Goal: Task Accomplishment & Management: Complete application form

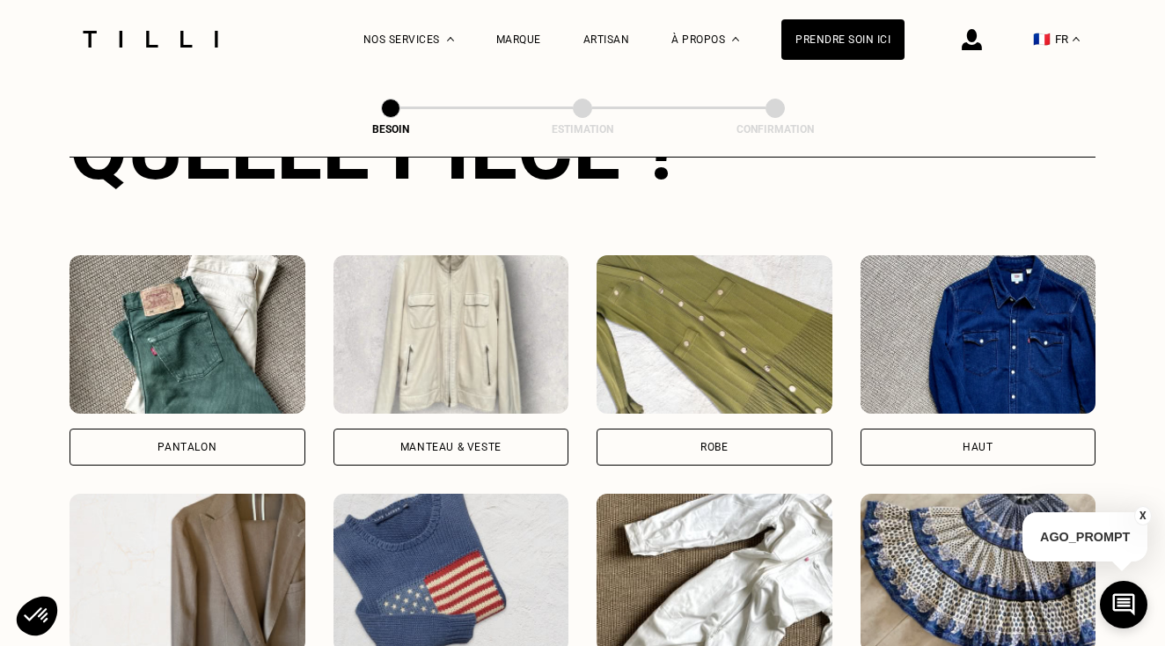
click at [623, 428] on div "Robe" at bounding box center [715, 446] width 236 height 37
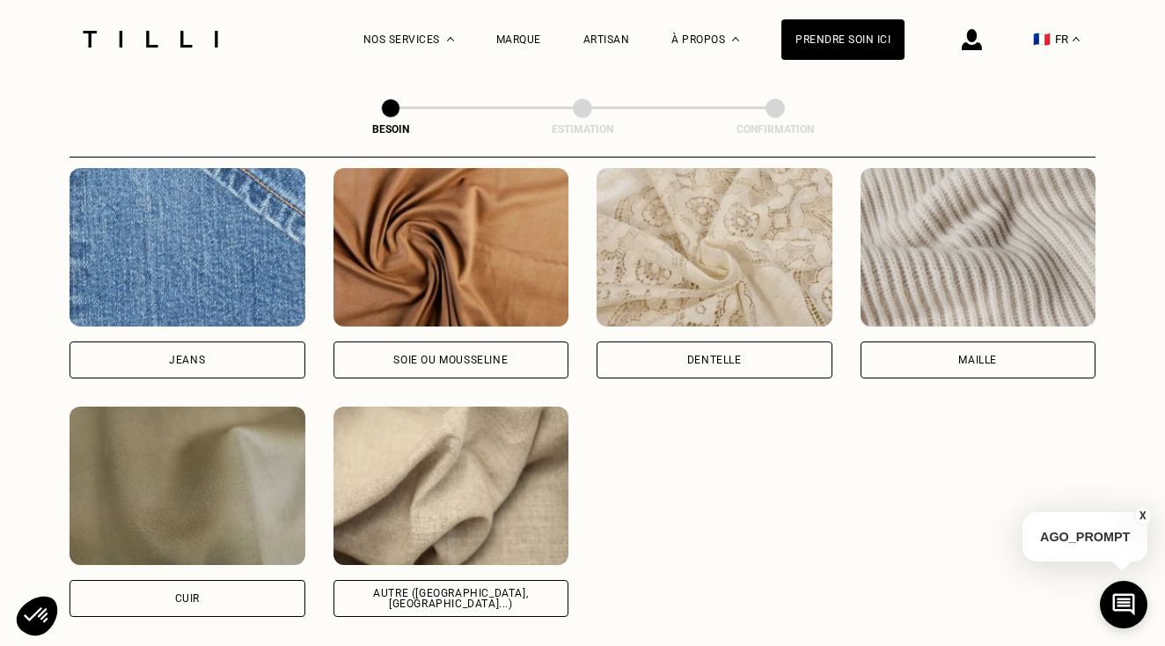
scroll to position [1893, 0]
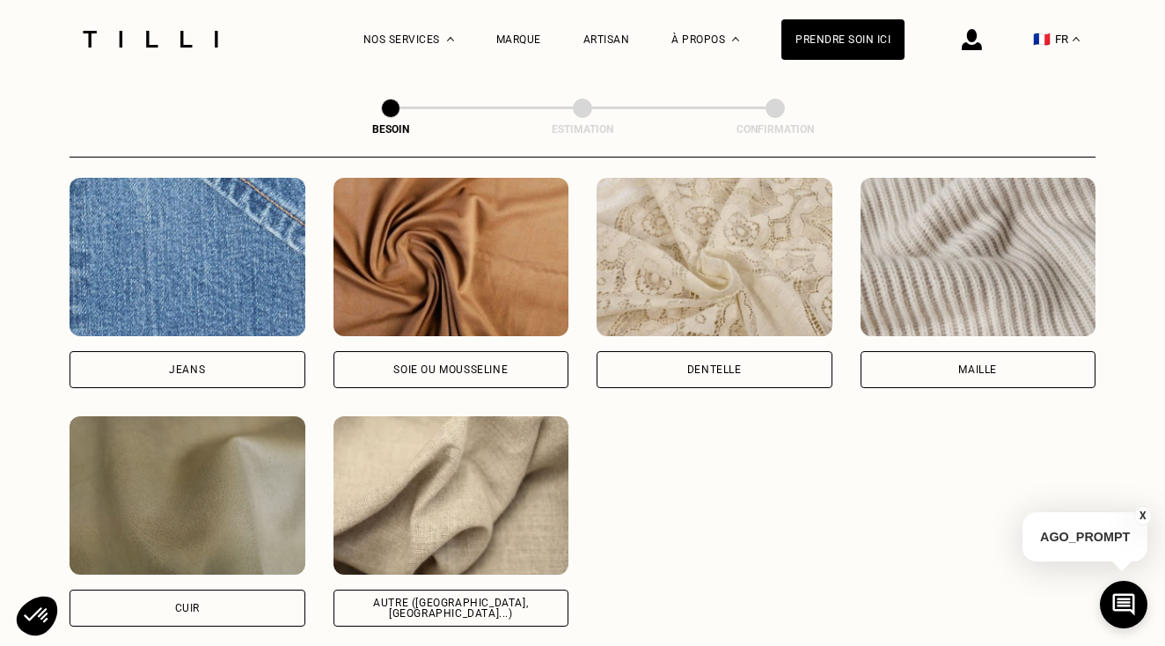
click at [419, 597] on div "Autre ([GEOGRAPHIC_DATA], [GEOGRAPHIC_DATA]...)" at bounding box center [451, 607] width 206 height 21
select select "FR"
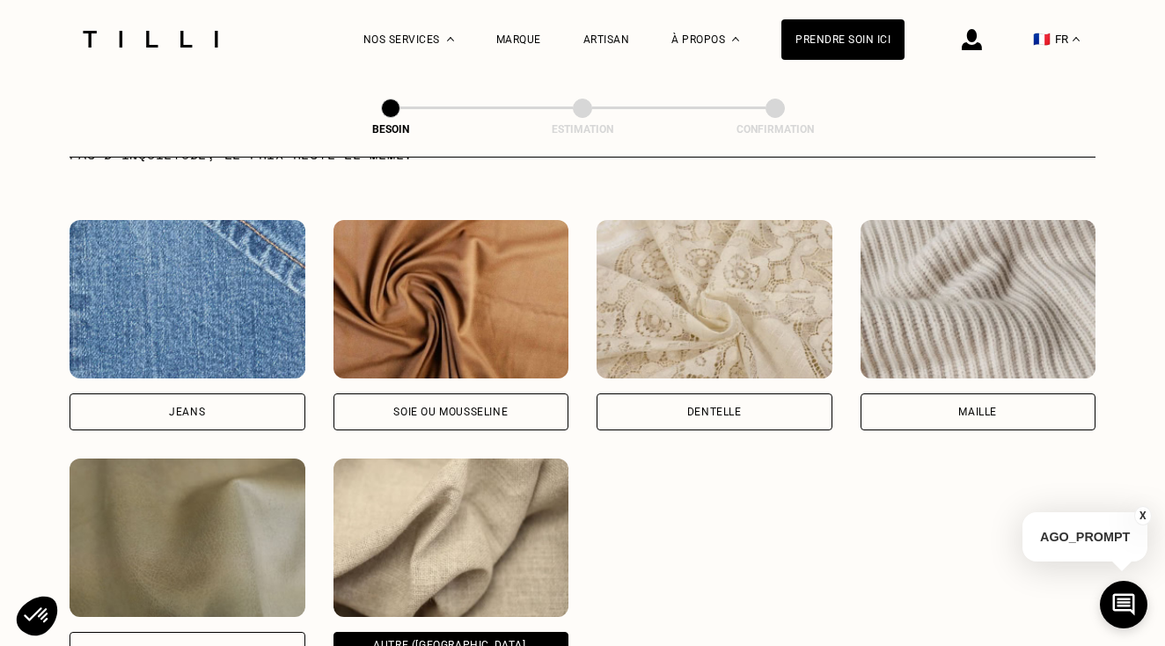
scroll to position [1825, 0]
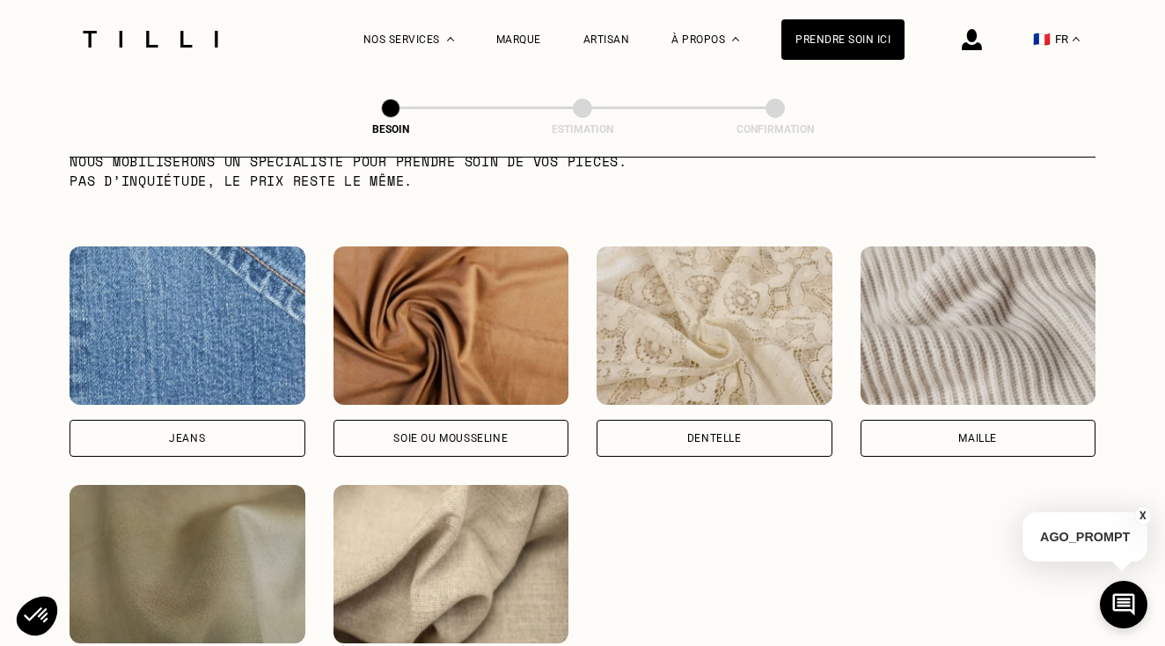
click at [406, 423] on div "Soie ou mousseline" at bounding box center [451, 438] width 236 height 37
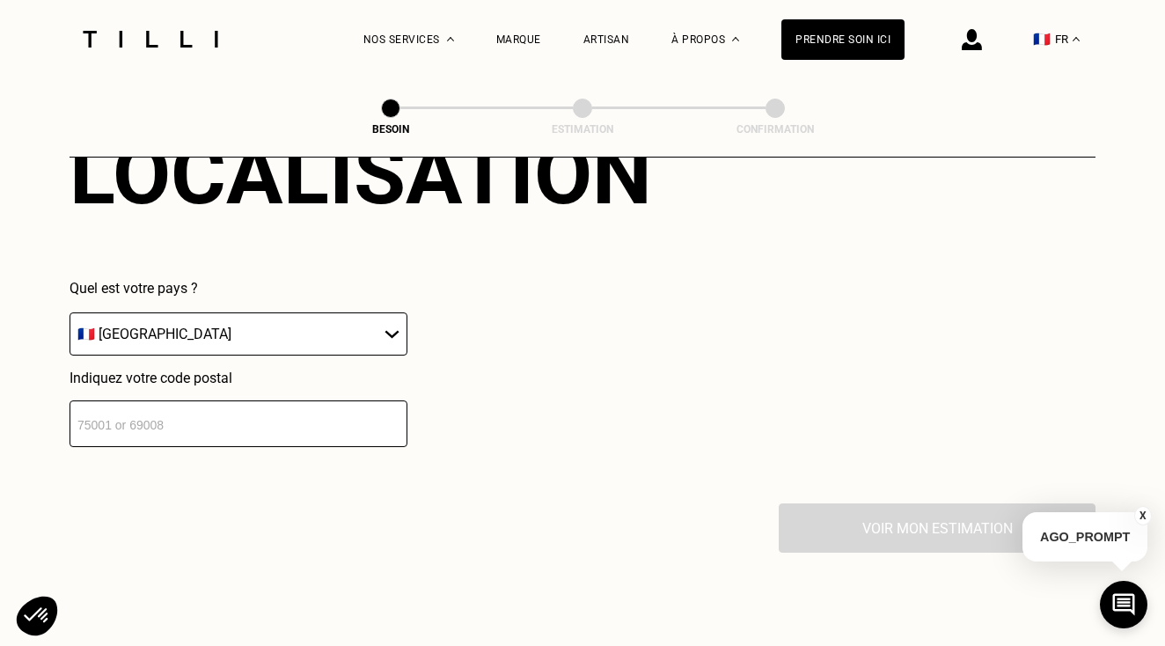
scroll to position [2511, 0]
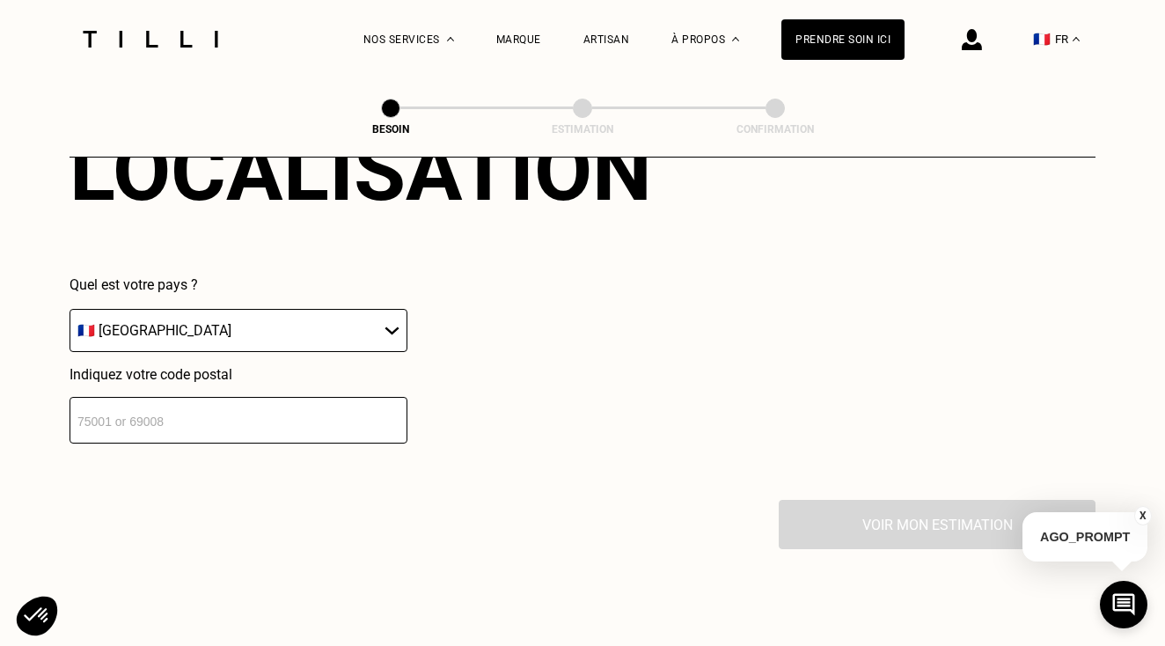
click at [261, 401] on input "number" at bounding box center [239, 420] width 338 height 47
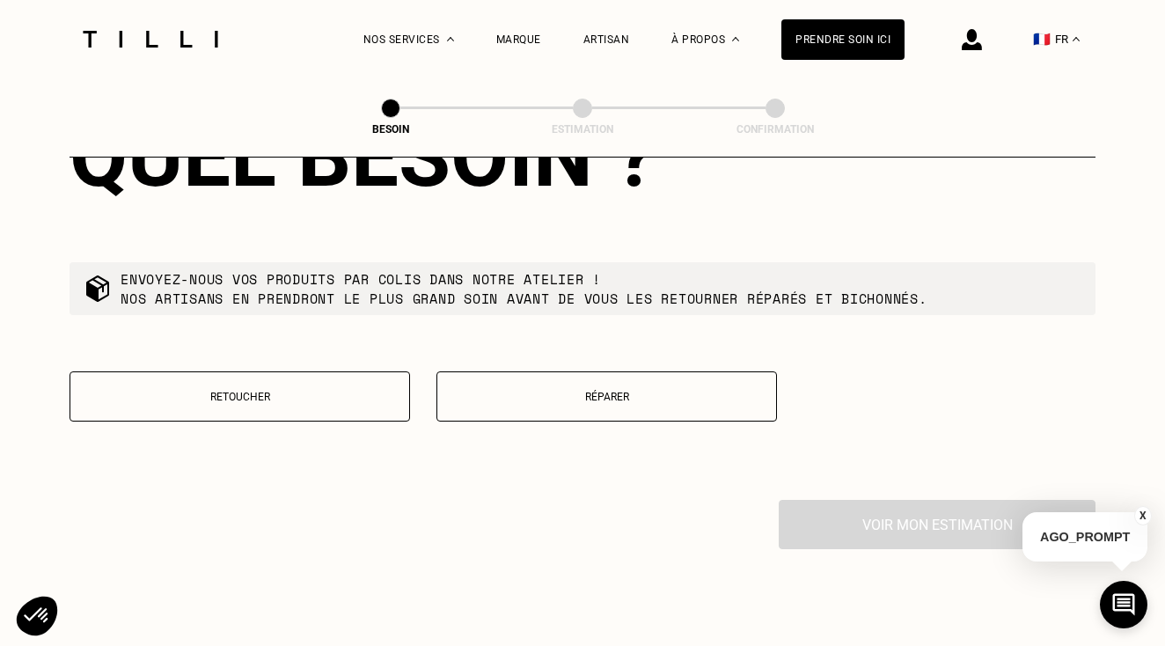
scroll to position [2961, 0]
type input "69000"
click at [525, 390] on p "Réparer" at bounding box center [606, 396] width 321 height 12
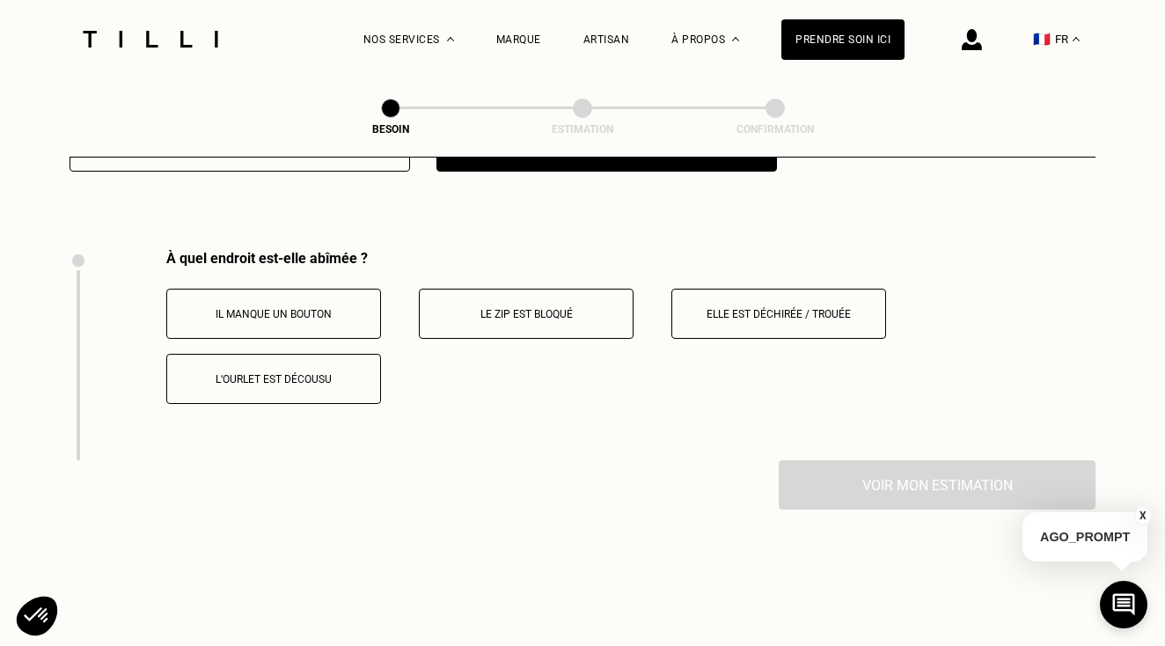
scroll to position [3247, 0]
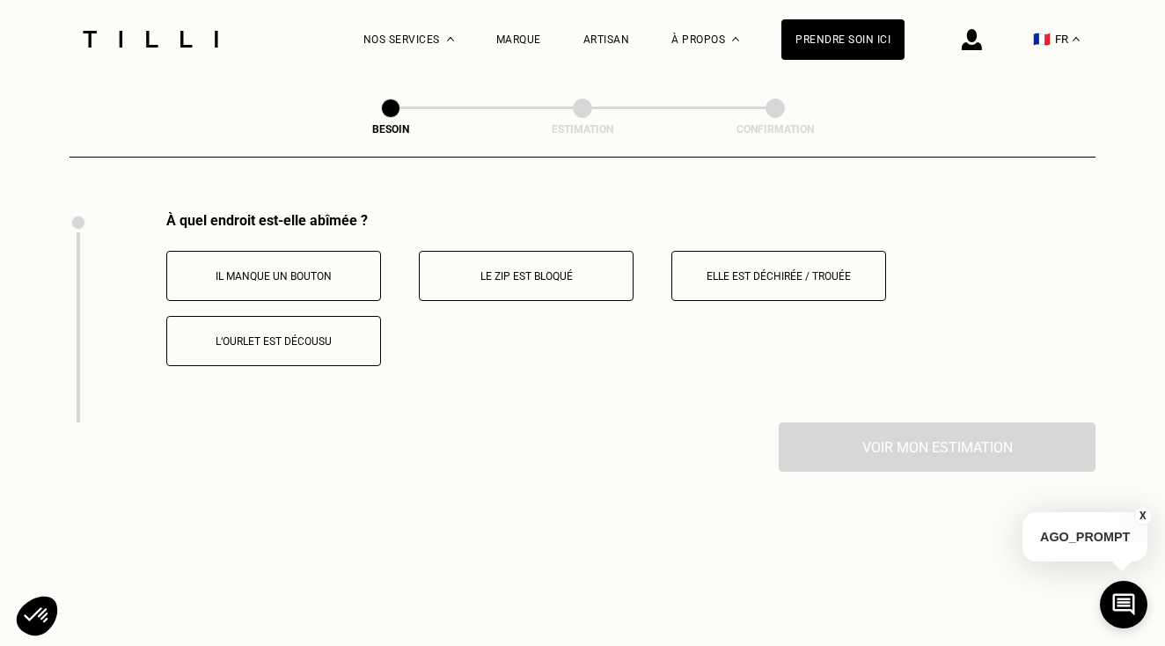
click at [728, 270] on button "Elle est déchirée / trouée" at bounding box center [778, 276] width 215 height 50
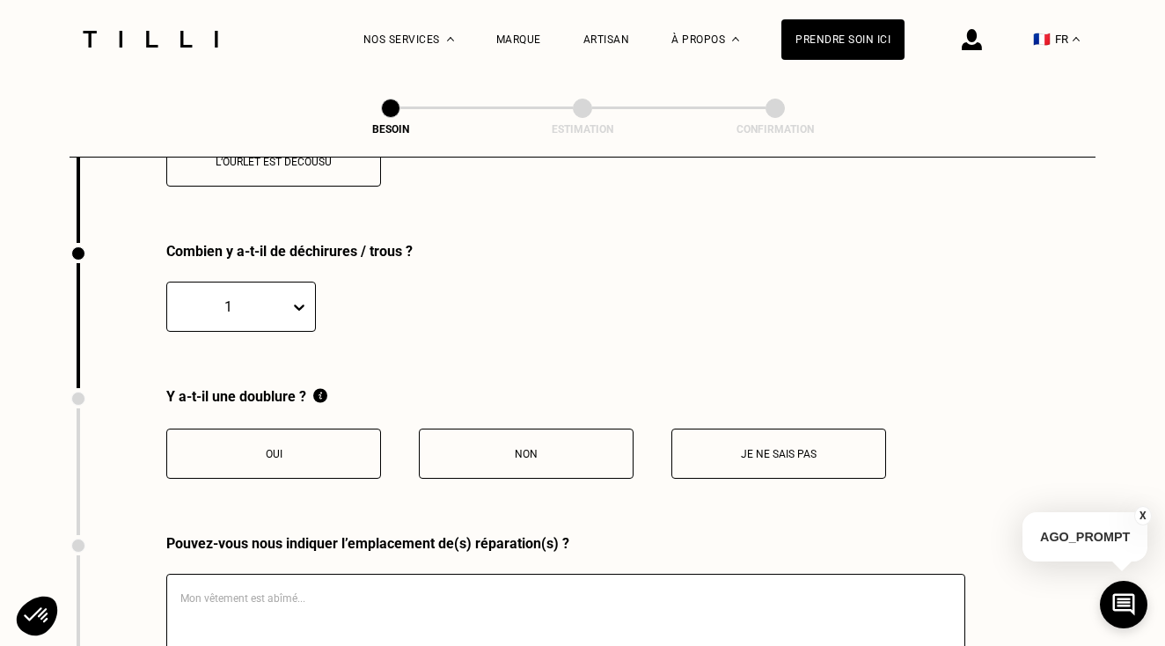
scroll to position [3465, 0]
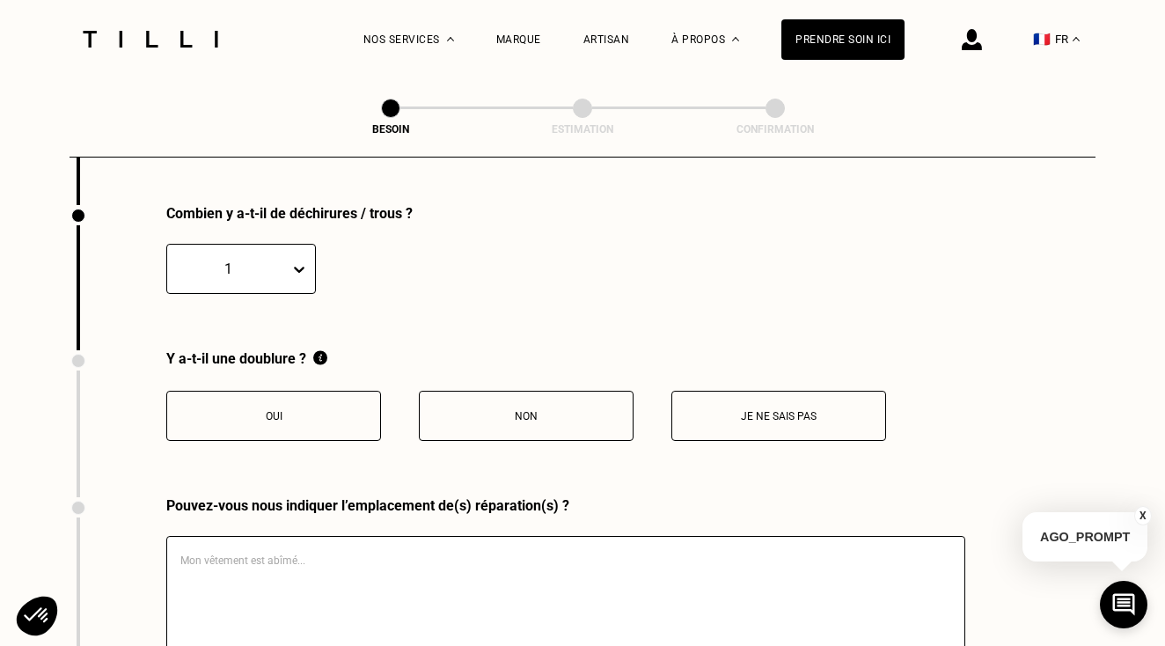
click at [536, 421] on button "Non" at bounding box center [526, 416] width 215 height 50
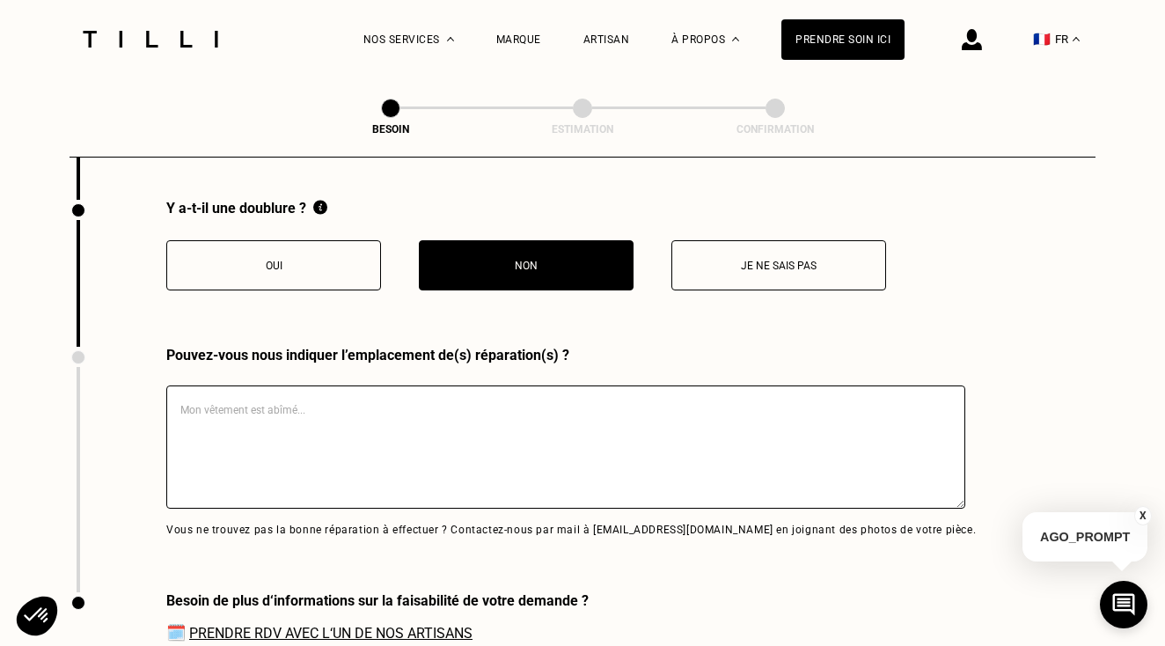
scroll to position [3638, 0]
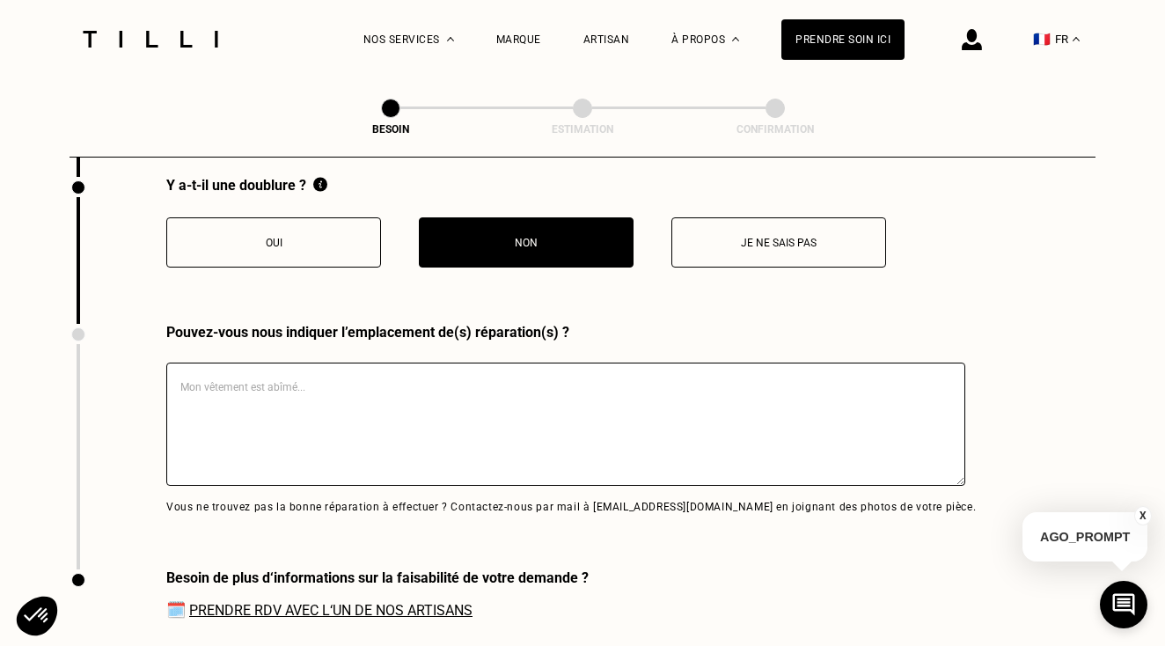
click at [219, 369] on textarea at bounding box center [565, 423] width 799 height 123
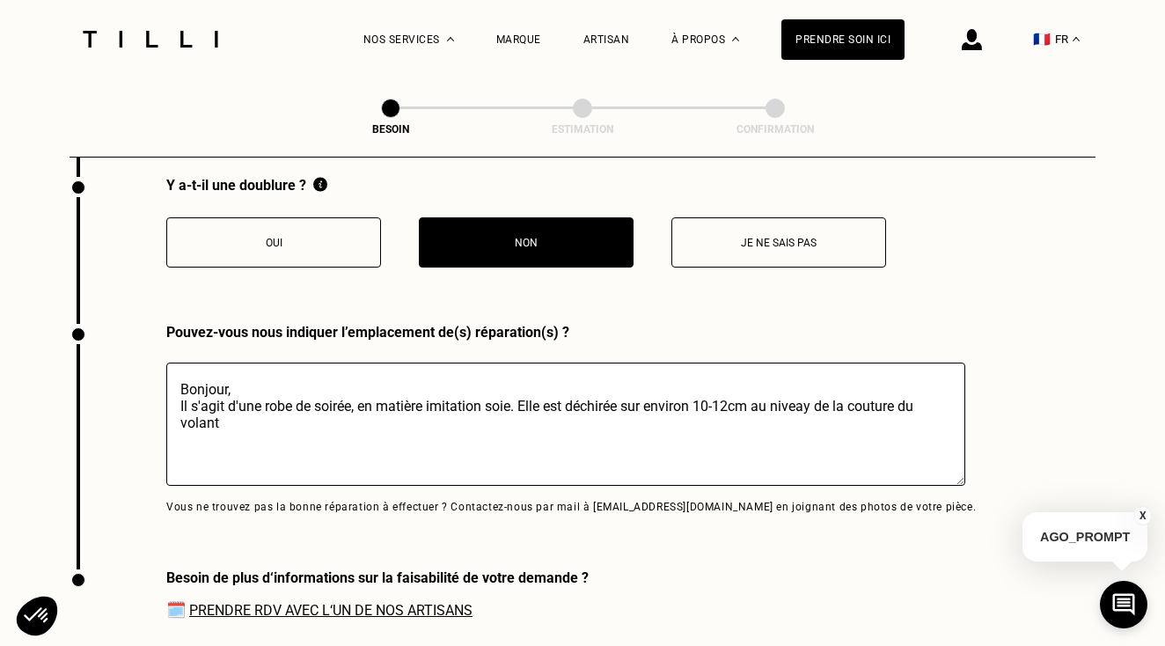
click at [816, 401] on textarea "Bonjour, Il s'agit d'une robe de soirée, en matière imitation soie. Elle est dé…" at bounding box center [565, 423] width 799 height 123
click at [221, 421] on textarea "Bonjour, Il s'agit d'une robe de soirée, en matière imitation soie. Elle est dé…" at bounding box center [565, 423] width 799 height 123
click at [527, 403] on textarea "Bonjour, Il s'agit d'une robe de soirée, en matière imitation soie. Elle est dé…" at bounding box center [565, 423] width 799 height 123
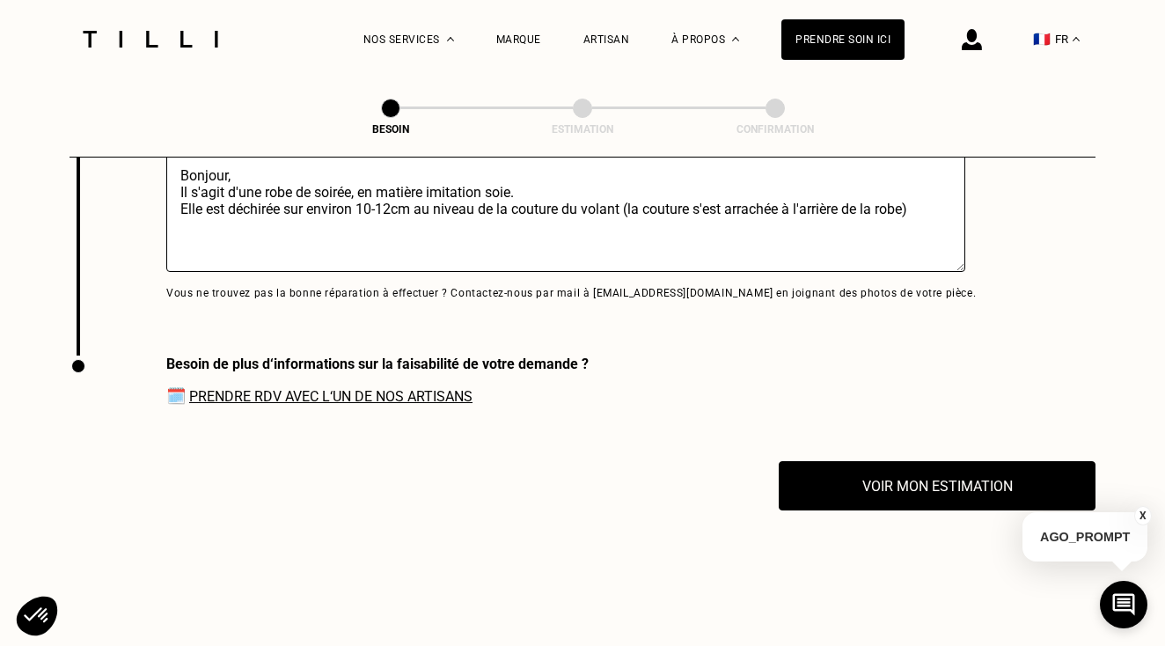
scroll to position [3854, 0]
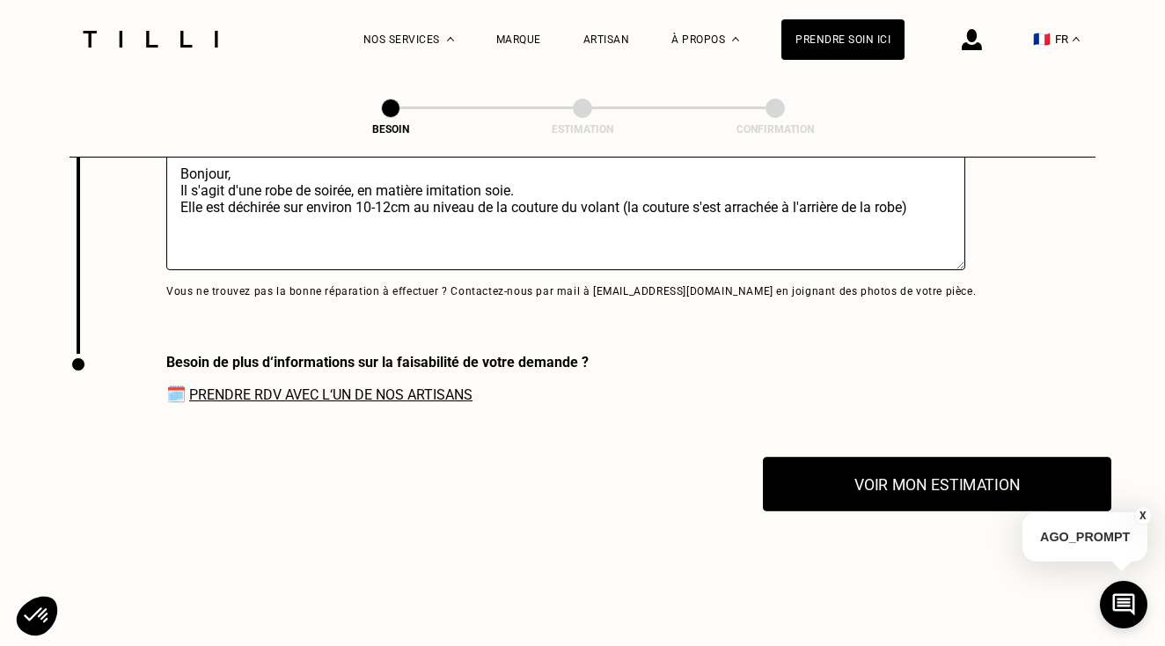
type textarea "Bonjour, Il s'agit d'une robe de soirée, en matière imitation soie. Elle est dé…"
click at [870, 487] on button "Voir mon estimation" at bounding box center [937, 484] width 348 height 55
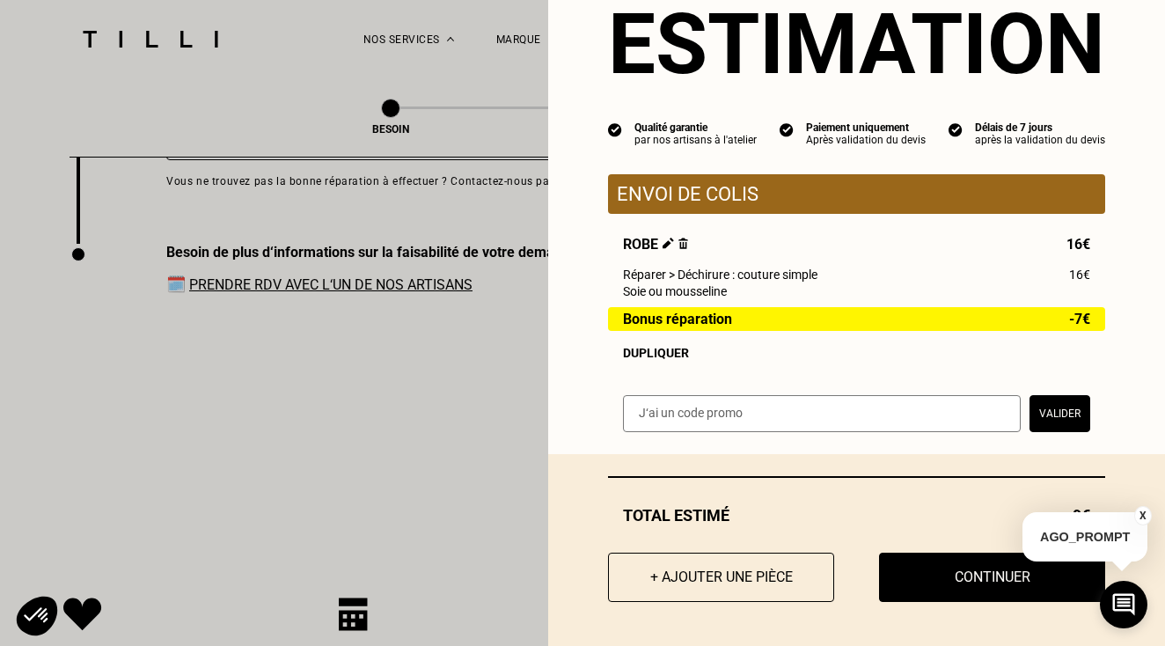
scroll to position [3964, 0]
click at [921, 581] on button "Continuer" at bounding box center [992, 577] width 249 height 55
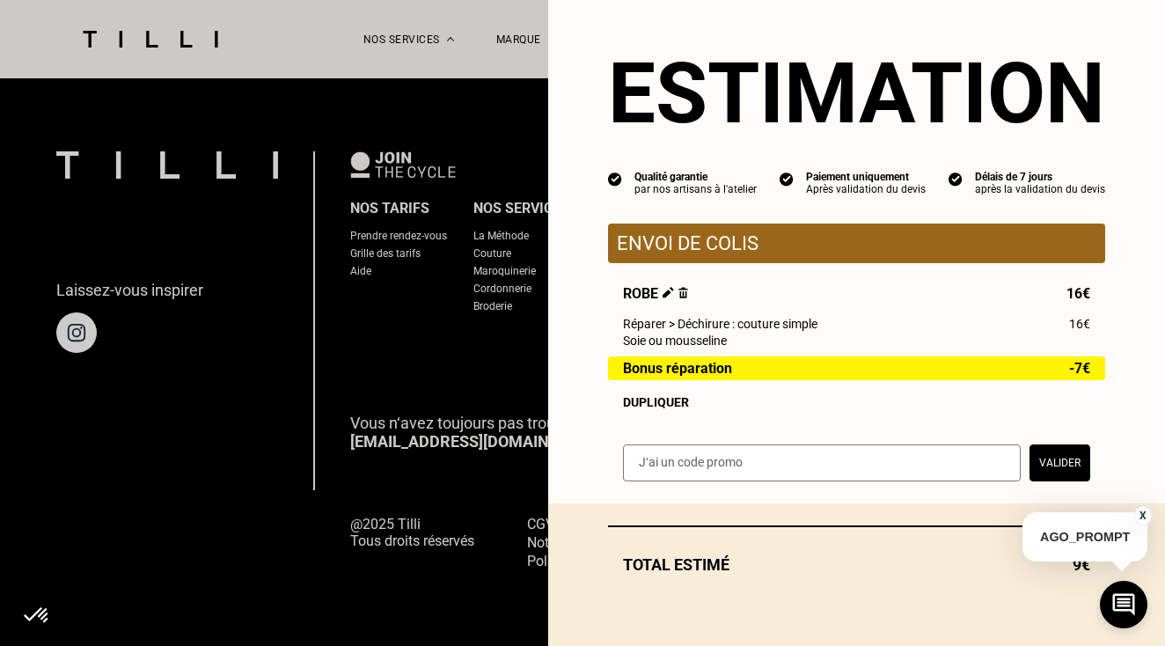
scroll to position [11, 0]
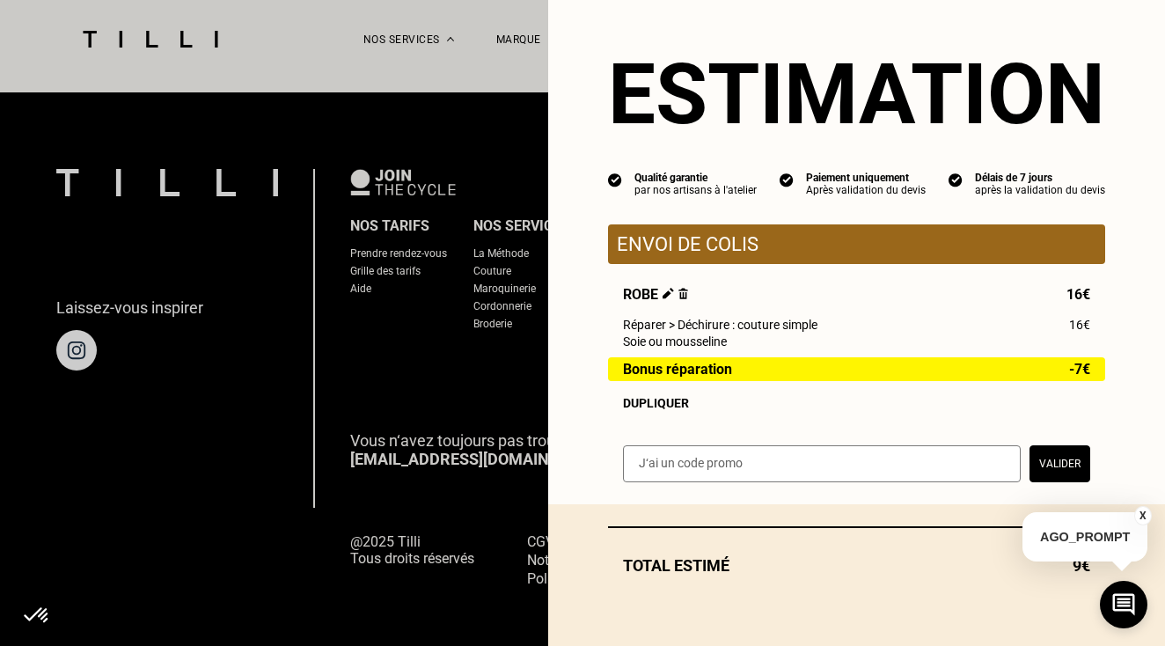
select select "FR"
